Goal: Information Seeking & Learning: Check status

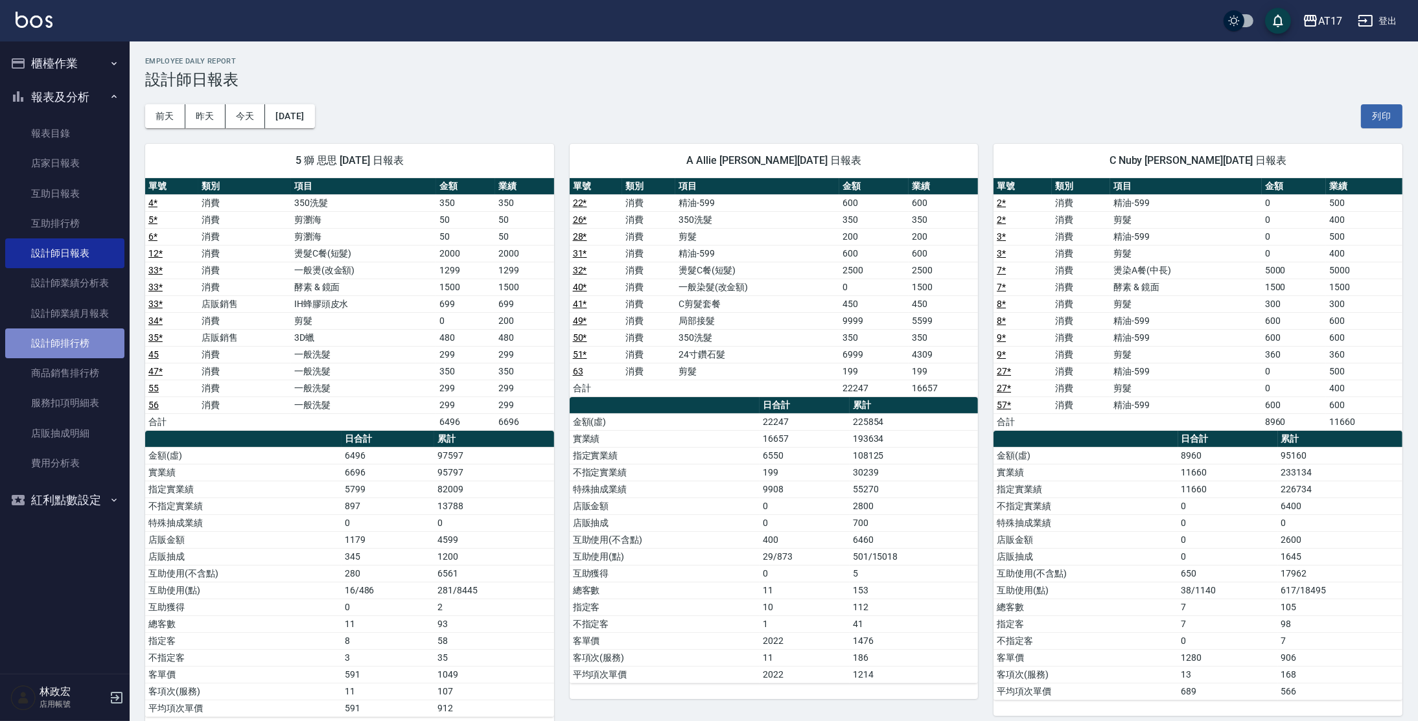
click at [86, 345] on link "設計師排行榜" at bounding box center [64, 344] width 119 height 30
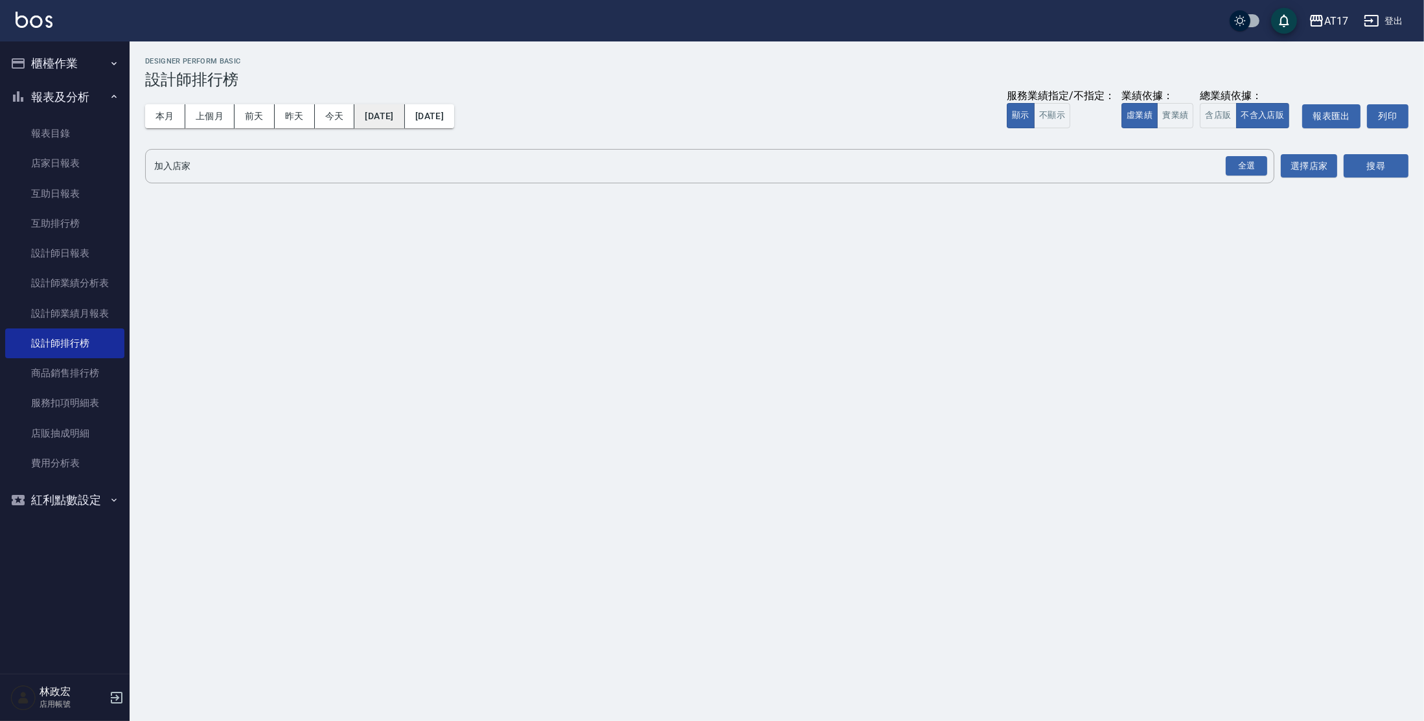
click at [398, 124] on button "[DATE]" at bounding box center [379, 116] width 50 height 24
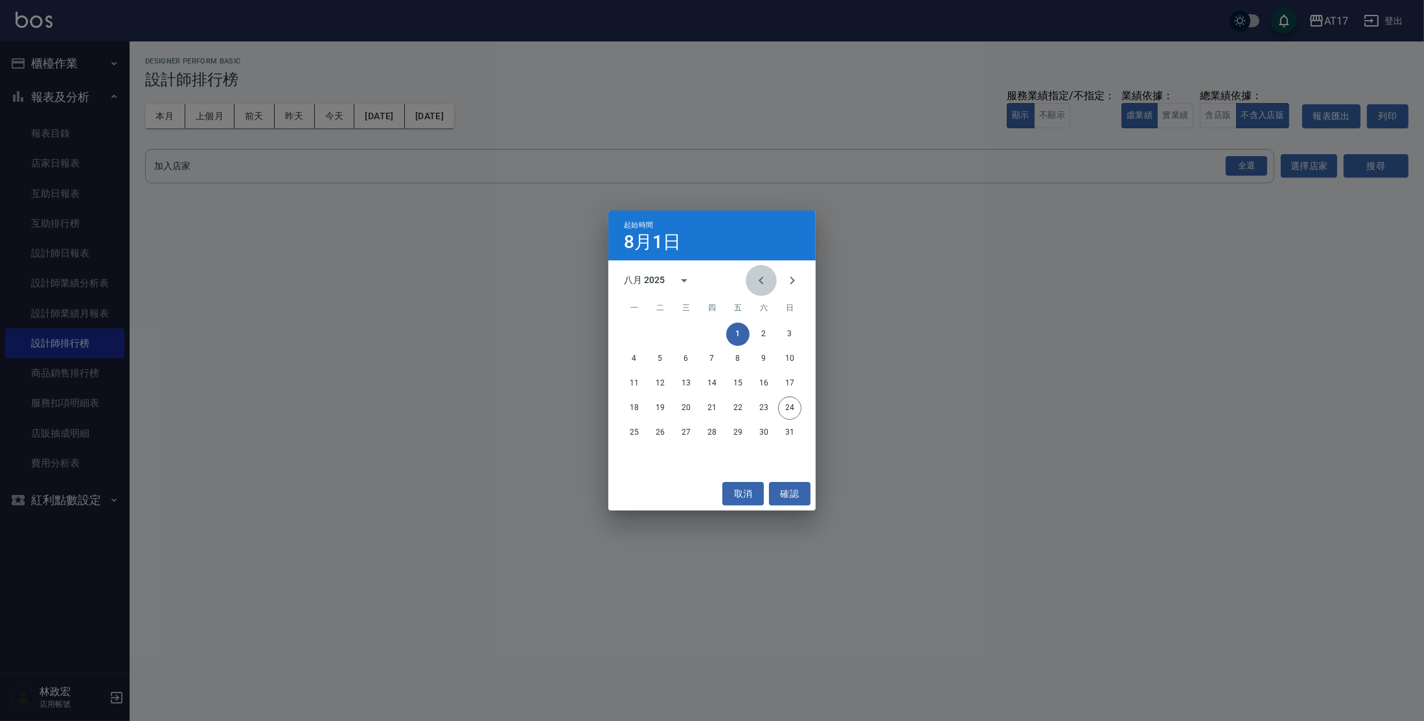
click at [761, 279] on icon "Previous month" at bounding box center [761, 281] width 5 height 8
click at [665, 336] on button "1" at bounding box center [660, 334] width 23 height 23
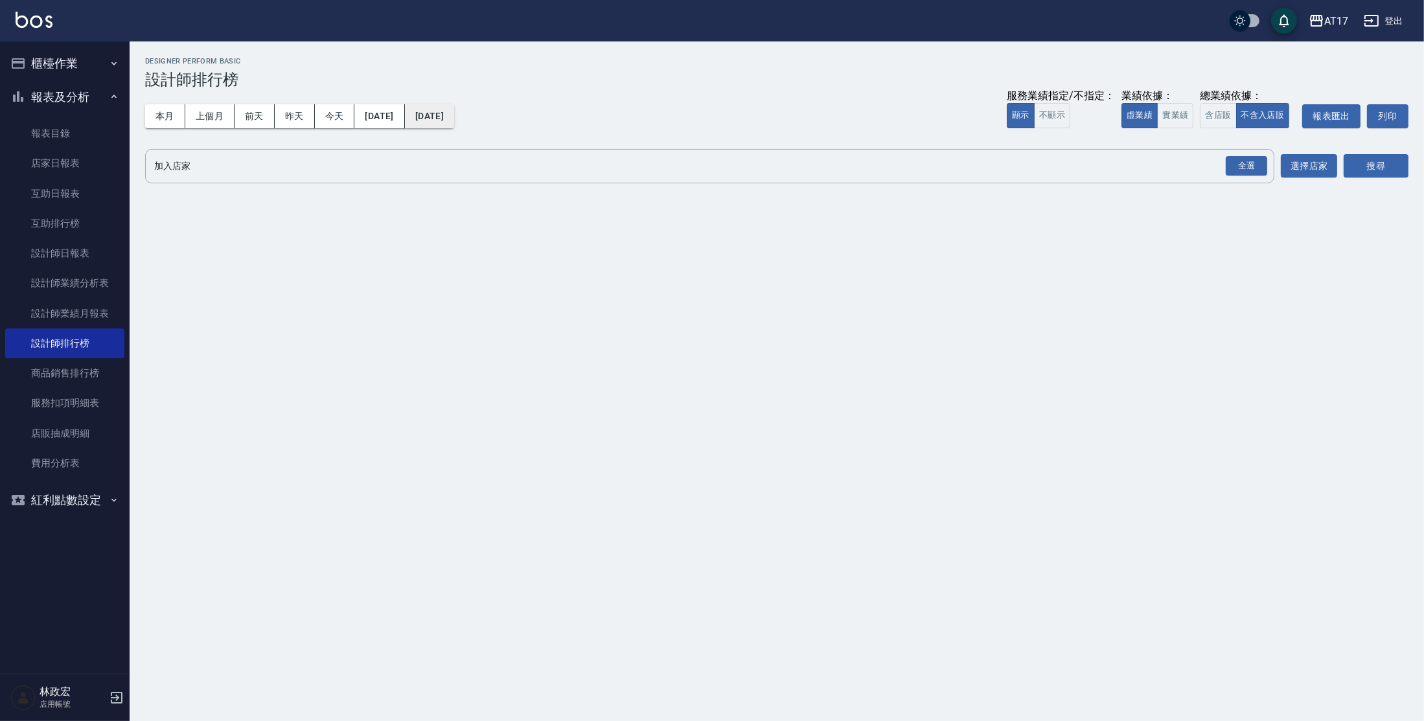
click at [454, 115] on button "[DATE]" at bounding box center [429, 116] width 49 height 24
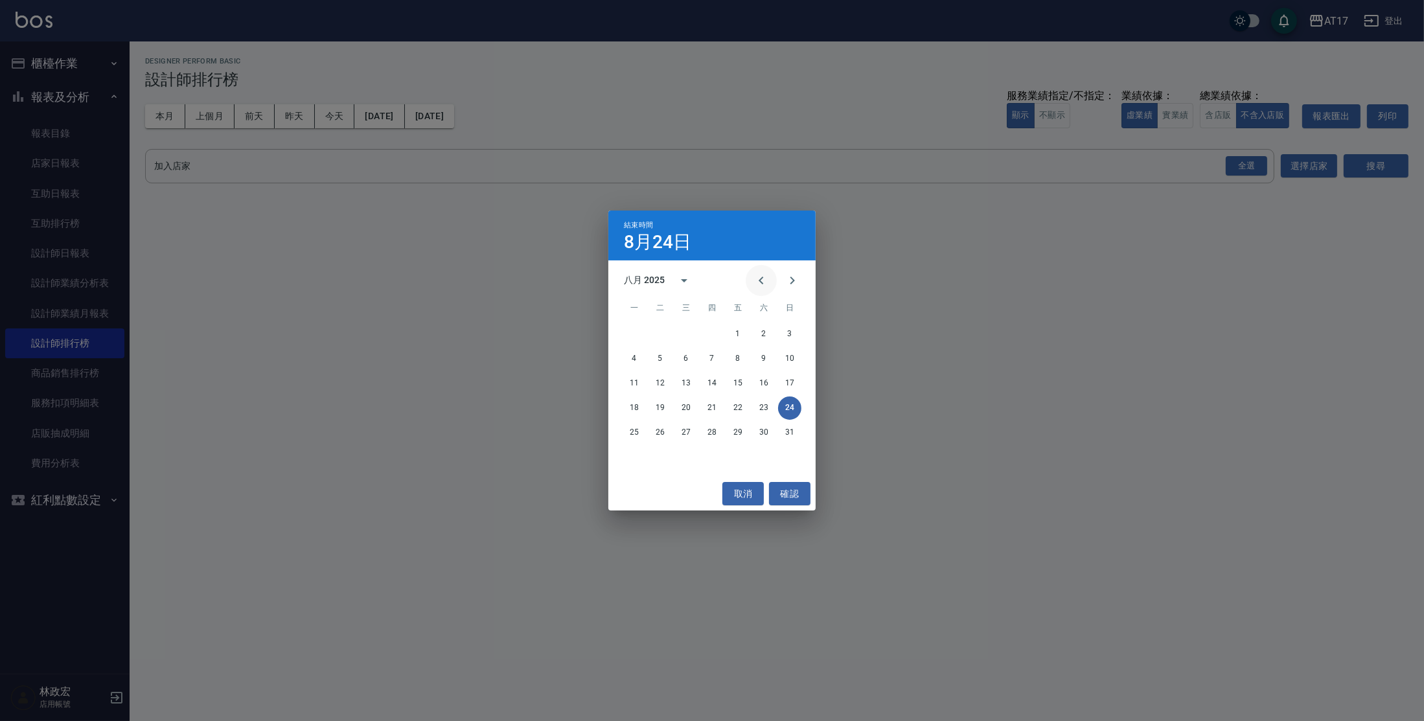
click at [759, 280] on icon "Previous month" at bounding box center [762, 281] width 16 height 16
click at [718, 435] on button "31" at bounding box center [711, 432] width 23 height 23
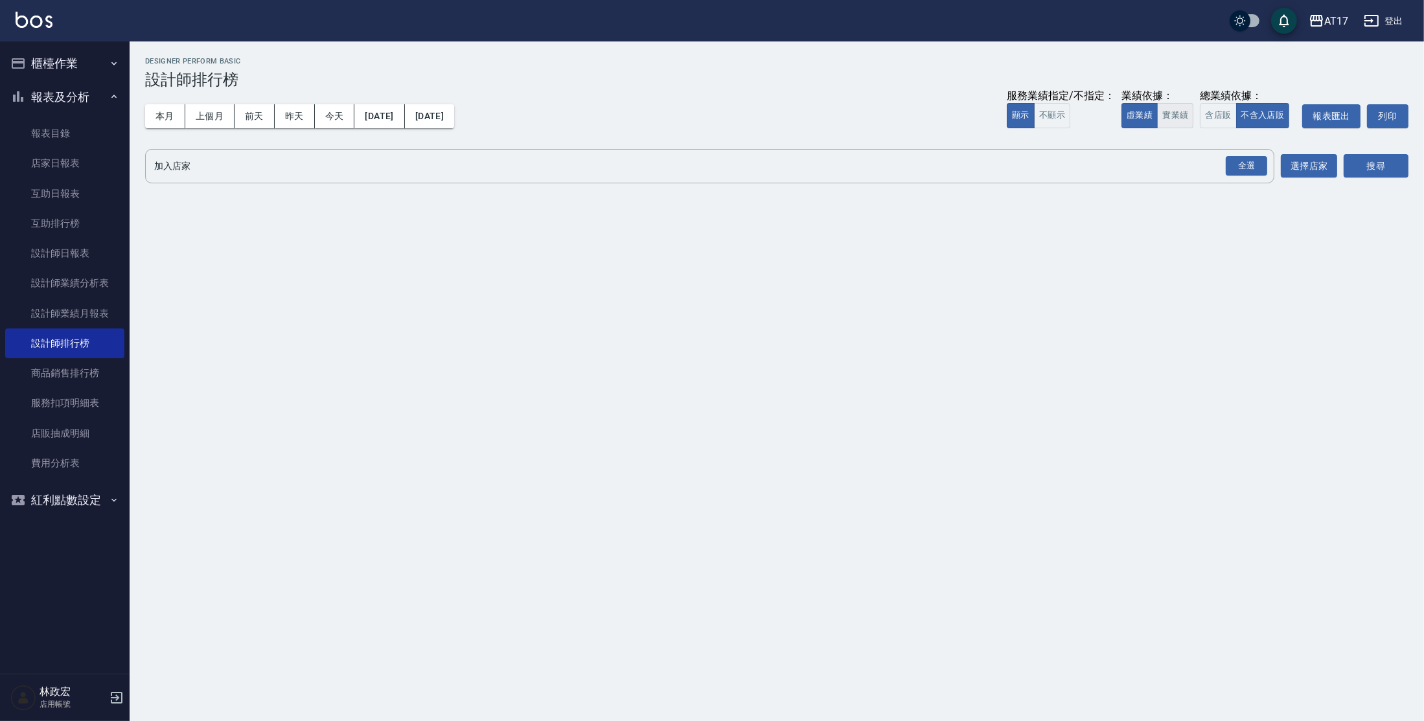
click at [1177, 121] on button "實業績" at bounding box center [1175, 115] width 36 height 25
click at [1205, 121] on button "含店販" at bounding box center [1218, 115] width 36 height 25
click at [1247, 167] on div "全選" at bounding box center [1246, 166] width 41 height 20
click at [1366, 167] on button "搜尋" at bounding box center [1376, 167] width 65 height 24
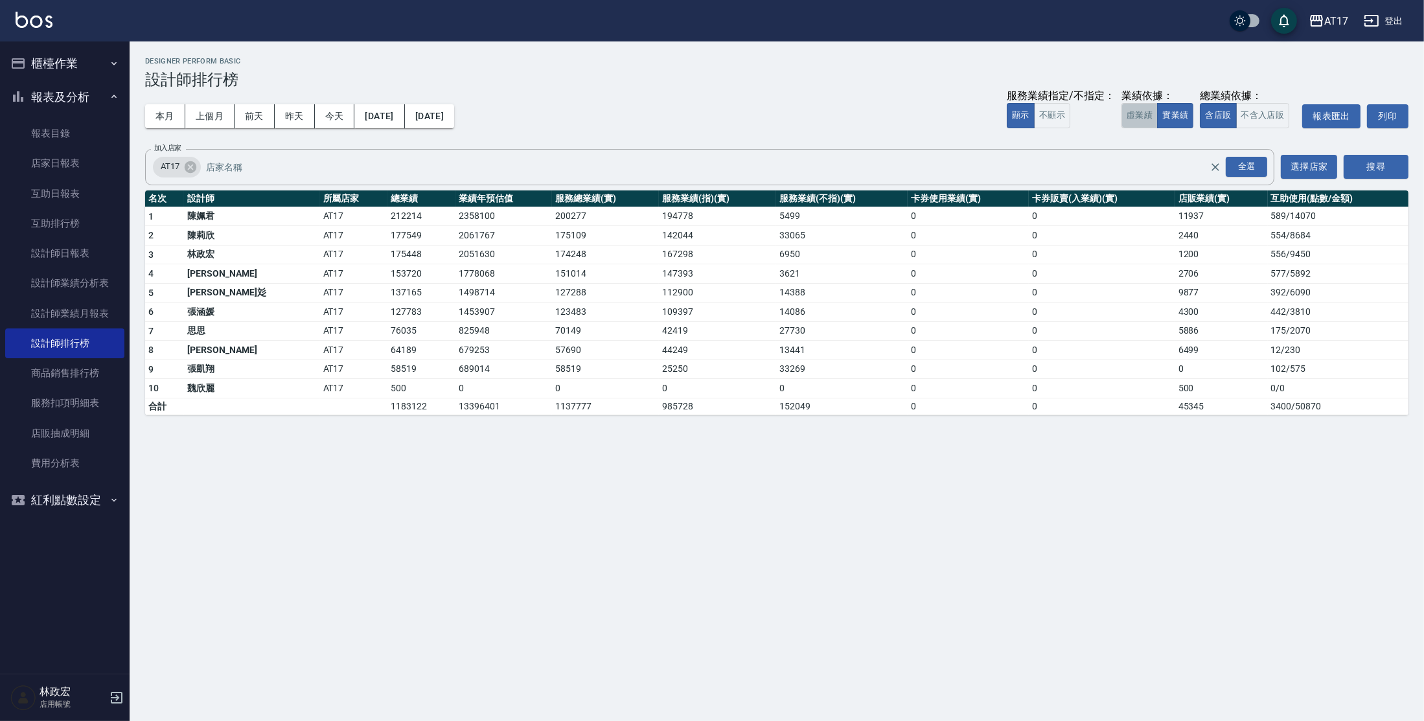
click at [1152, 123] on button "虛業績" at bounding box center [1140, 115] width 36 height 25
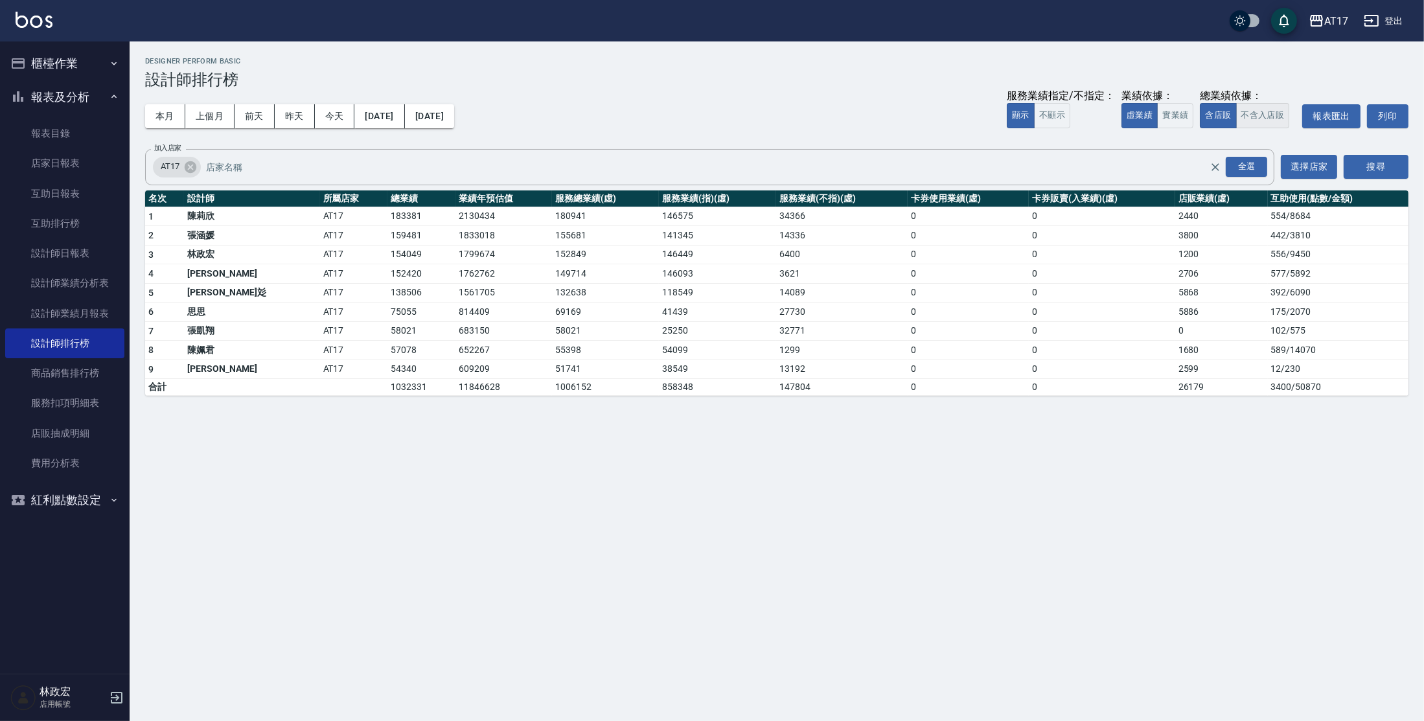
click at [1239, 119] on button "不含入店販" at bounding box center [1263, 115] width 54 height 25
click at [1171, 115] on button "實業績" at bounding box center [1175, 115] width 36 height 25
